Goal: Information Seeking & Learning: Learn about a topic

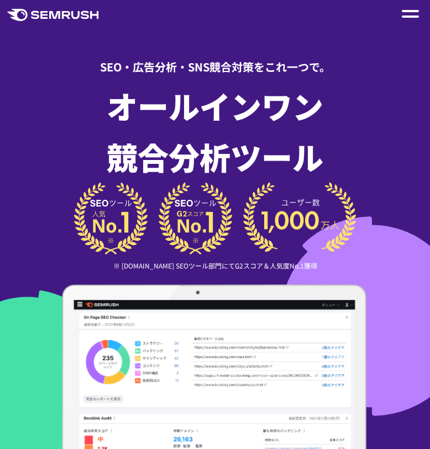
click at [409, 18] on div at bounding box center [410, 13] width 17 height 13
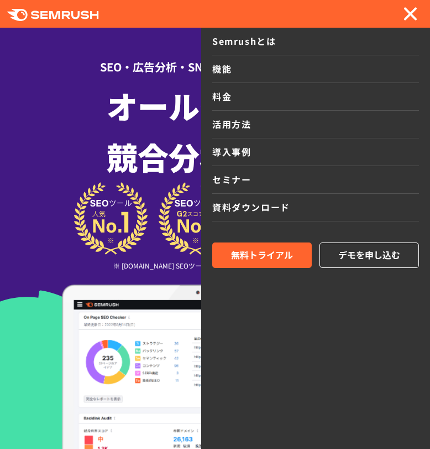
click at [152, 222] on img at bounding box center [215, 218] width 283 height 72
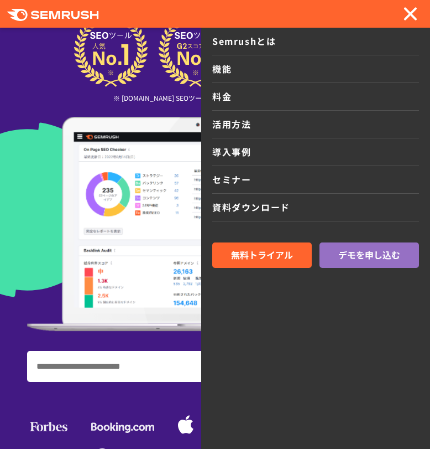
scroll to position [226, 0]
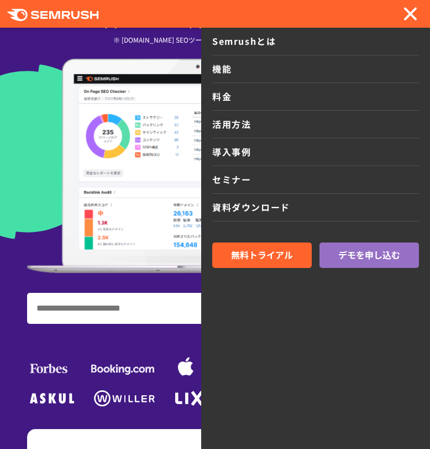
click at [123, 231] on img at bounding box center [215, 166] width 376 height 215
click at [418, 9] on div at bounding box center [410, 13] width 17 height 13
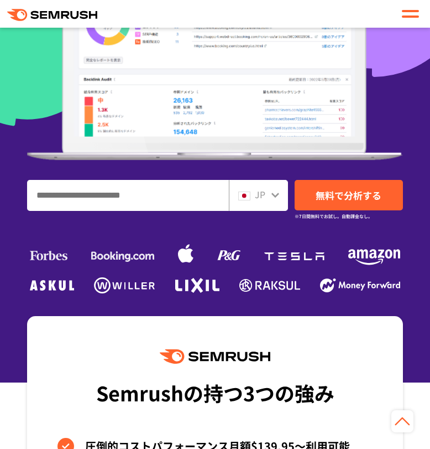
scroll to position [332, 0]
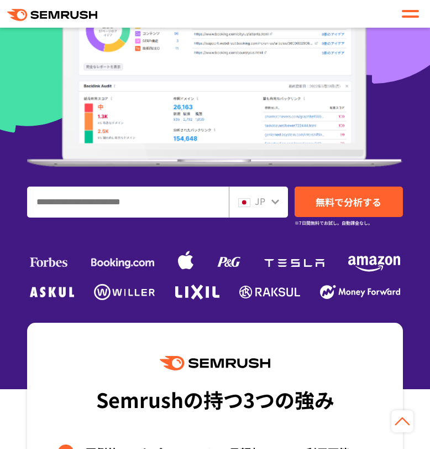
click at [120, 211] on input "ドメイン、キーワードまたはURLを入力してください" at bounding box center [128, 202] width 201 height 30
type input "***"
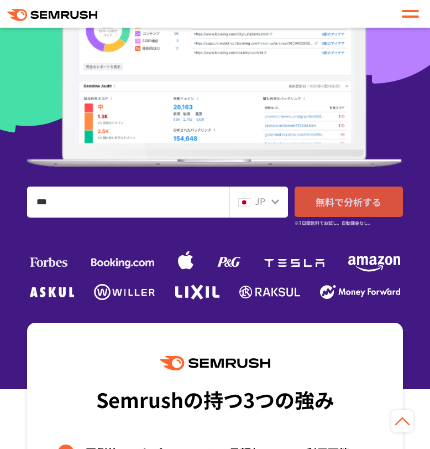
click at [337, 207] on span "無料で分析する" at bounding box center [349, 202] width 66 height 14
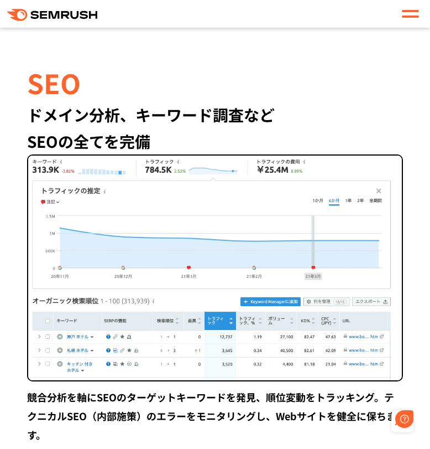
scroll to position [0, 0]
click at [405, 24] on header ".cls-1 {fill: #fff;} .cls {fill: #FF642D;} .cls {fill: #FF642D;} .cls {fill: #F…" at bounding box center [215, 14] width 430 height 28
click at [405, 19] on div at bounding box center [410, 13] width 17 height 13
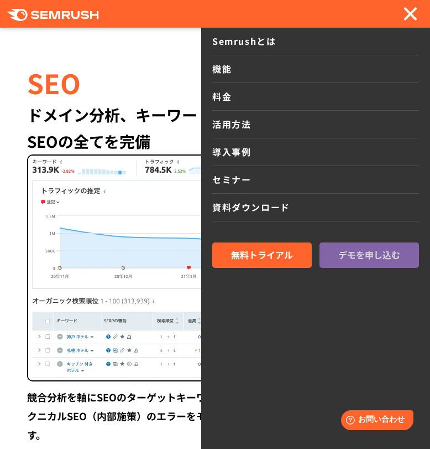
click at [368, 248] on span "デモを申し込む" at bounding box center [370, 255] width 62 height 14
click at [223, 98] on link "料金" at bounding box center [315, 97] width 207 height 28
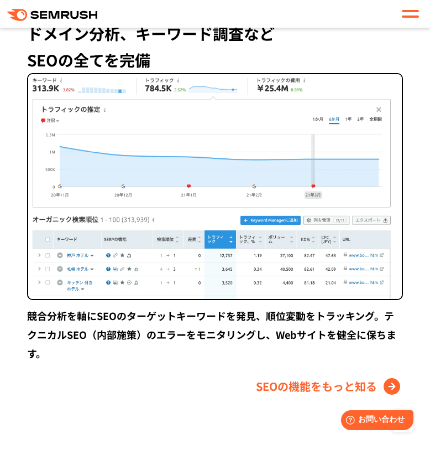
scroll to position [1241, 0]
